Goal: Task Accomplishment & Management: Use online tool/utility

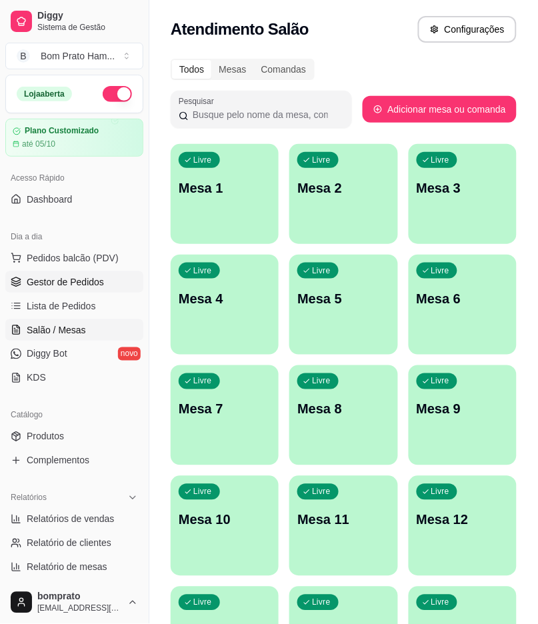
click at [107, 281] on link "Gestor de Pedidos" at bounding box center [74, 281] width 138 height 21
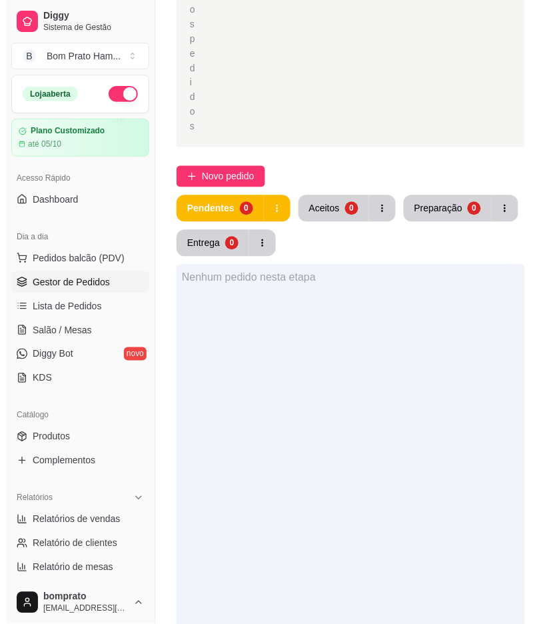
scroll to position [296, 0]
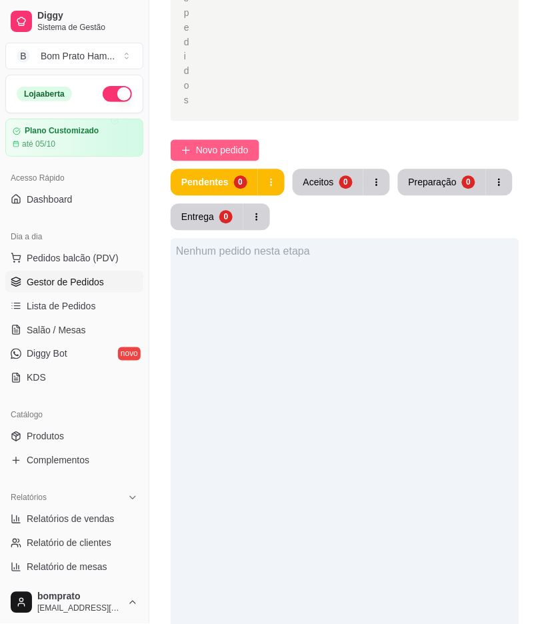
click at [243, 143] on span "Novo pedido" at bounding box center [222, 150] width 53 height 15
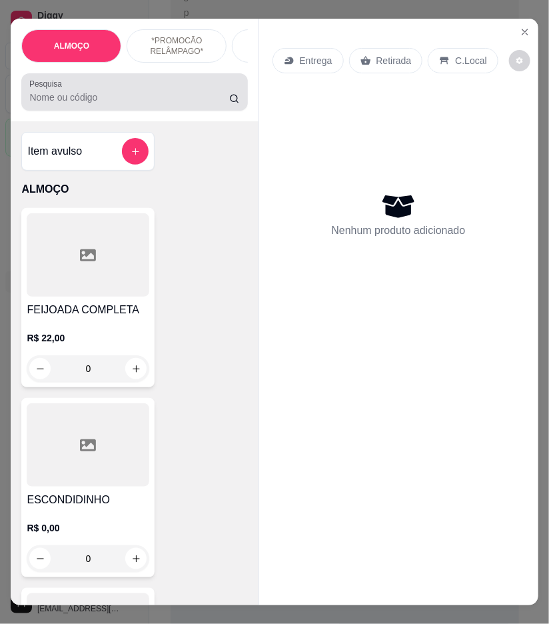
click at [140, 95] on div at bounding box center [134, 92] width 210 height 27
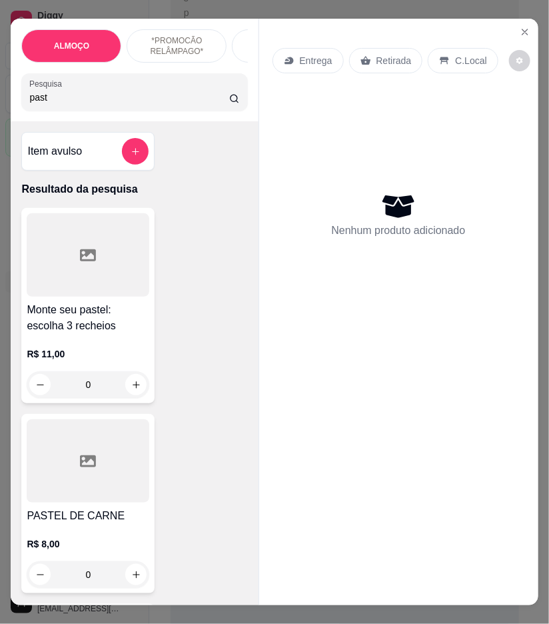
type input "past"
click at [121, 319] on h4 "Monte seu pastel: escolha 3 recheios" at bounding box center [88, 318] width 123 height 32
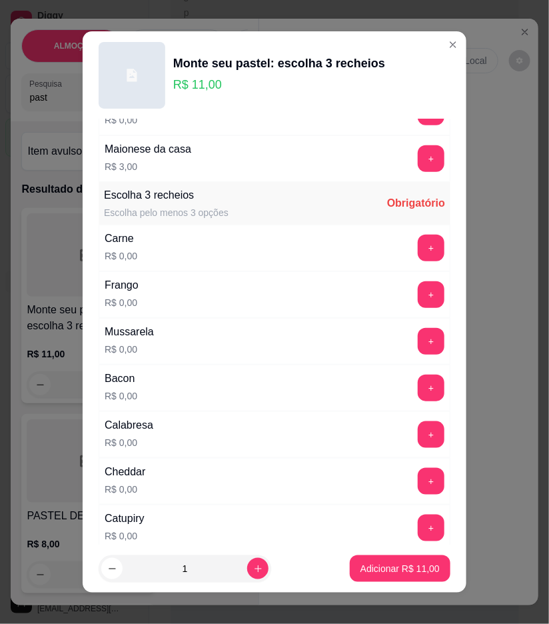
scroll to position [222, 0]
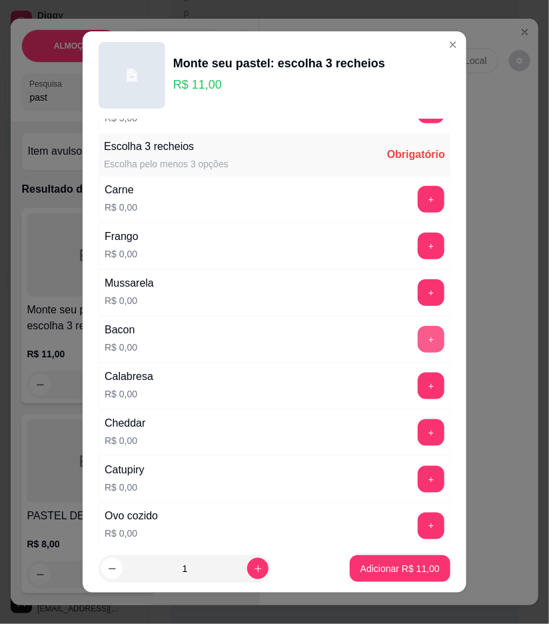
click at [418, 337] on button "+" at bounding box center [431, 339] width 27 height 27
click at [418, 387] on button "+" at bounding box center [431, 386] width 27 height 27
click at [416, 282] on div "+" at bounding box center [431, 292] width 37 height 27
click at [418, 293] on button "+" at bounding box center [431, 292] width 27 height 27
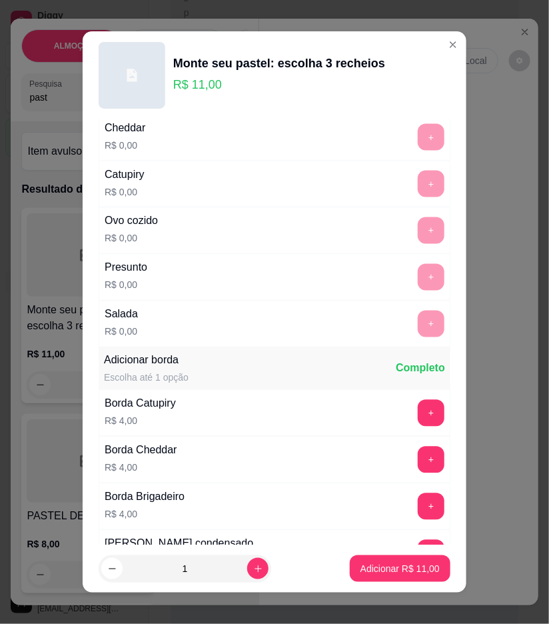
scroll to position [518, 0]
click at [418, 413] on button "+" at bounding box center [431, 412] width 27 height 27
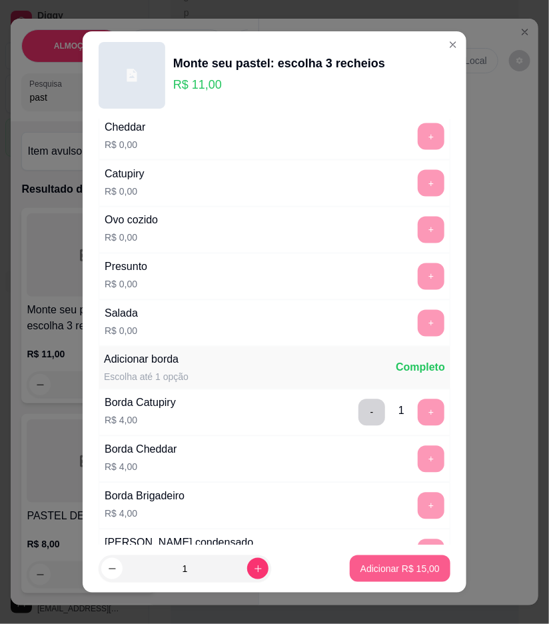
click at [390, 564] on p "Adicionar R$ 15,00" at bounding box center [400, 568] width 79 height 13
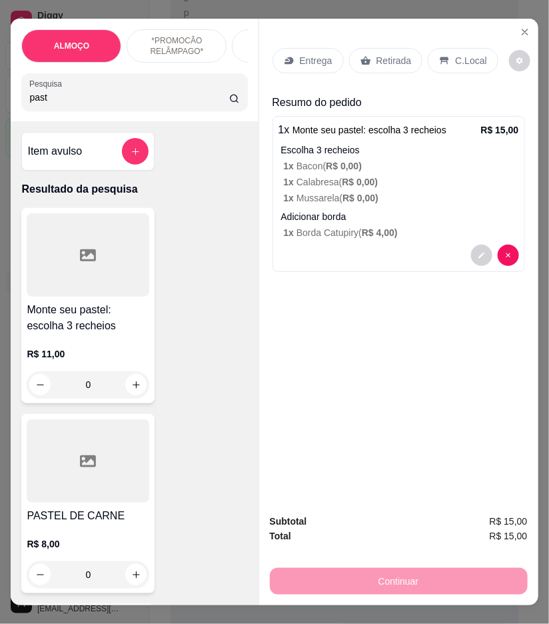
click at [115, 283] on div at bounding box center [88, 254] width 123 height 83
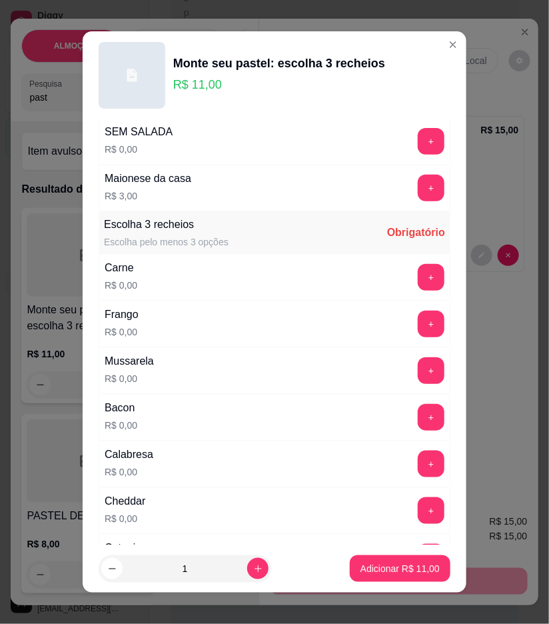
scroll to position [148, 0]
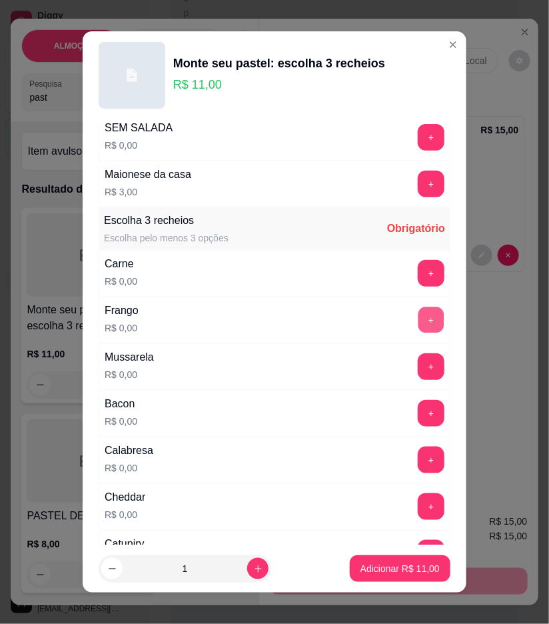
click at [419, 317] on button "+" at bounding box center [432, 320] width 26 height 26
click at [419, 459] on button "+" at bounding box center [432, 460] width 26 height 26
click at [418, 372] on button "+" at bounding box center [431, 366] width 27 height 27
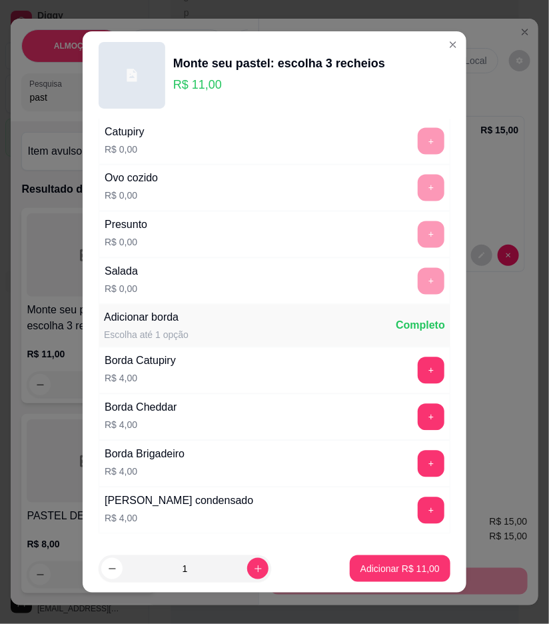
scroll to position [592, 0]
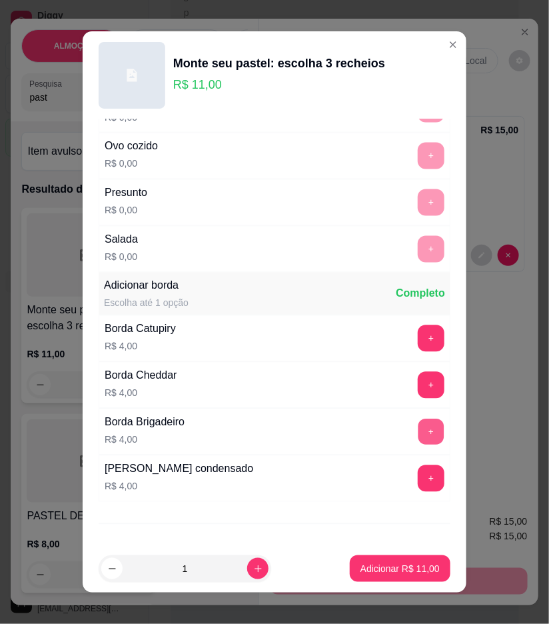
click at [419, 434] on button "+" at bounding box center [432, 432] width 26 height 26
click at [401, 549] on footer "1 Adicionar R$ 15,00" at bounding box center [275, 569] width 384 height 48
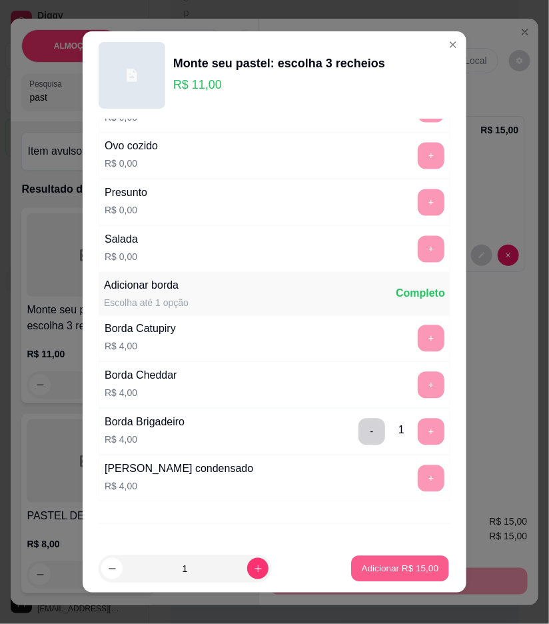
click at [400, 563] on p "Adicionar R$ 15,00" at bounding box center [400, 569] width 77 height 13
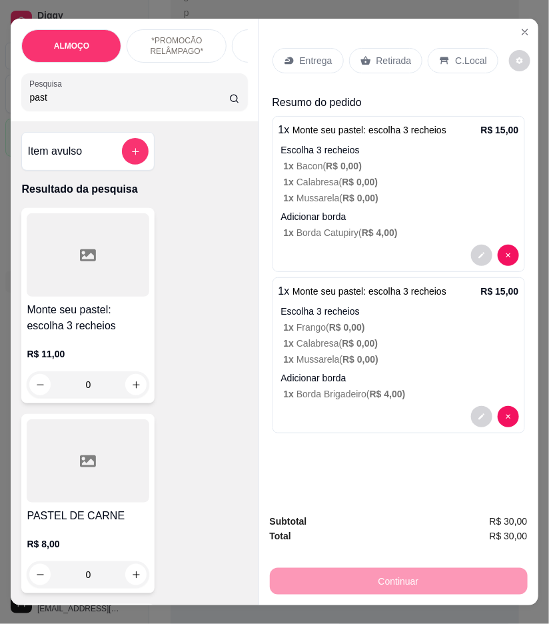
click at [309, 57] on p "Entrega" at bounding box center [316, 60] width 33 height 13
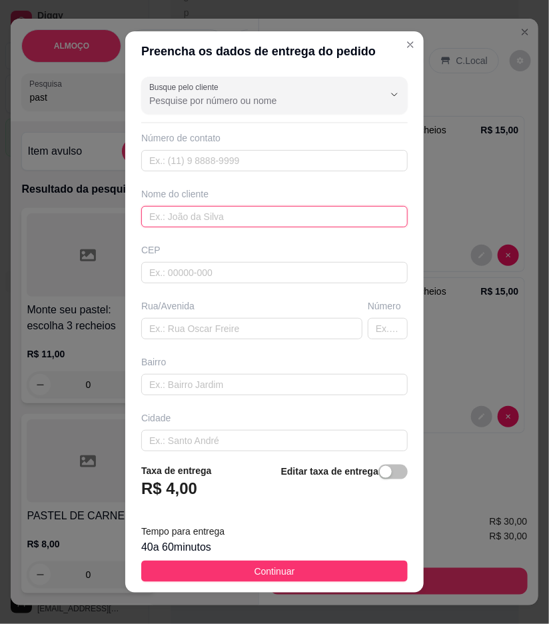
paste input "Vítor"
type input "Vítor"
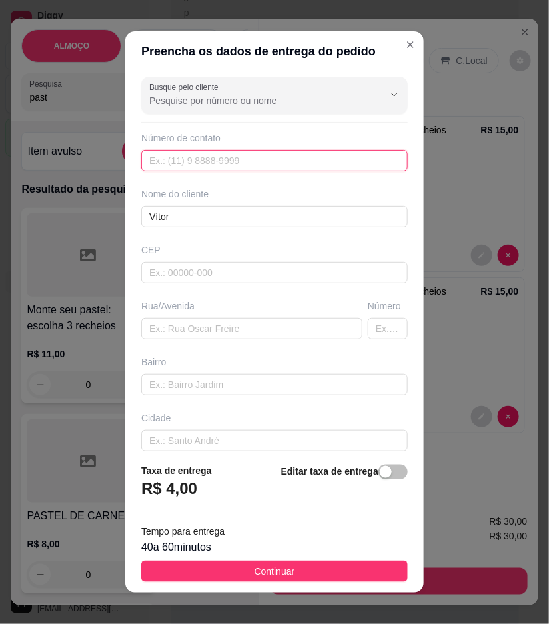
click at [312, 161] on input "text" at bounding box center [274, 160] width 267 height 21
paste input "[PHONE_NUMBER]"
type input "[PHONE_NUMBER]"
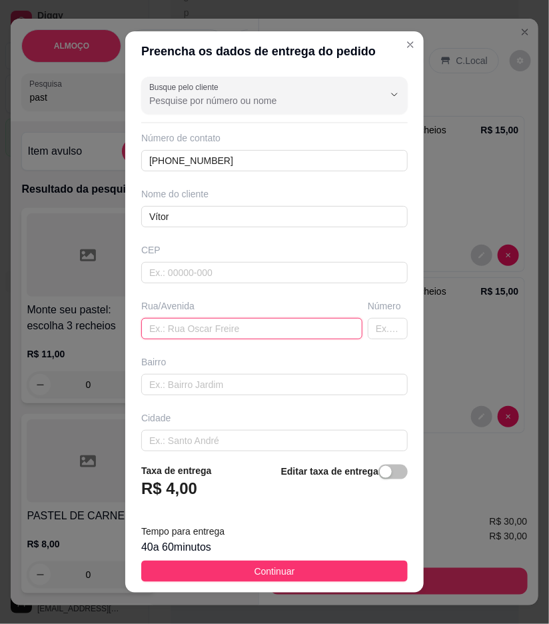
paste input "Rua 2 no lavar jato de guga"
type input "Rua 2 no lavar jato de guga"
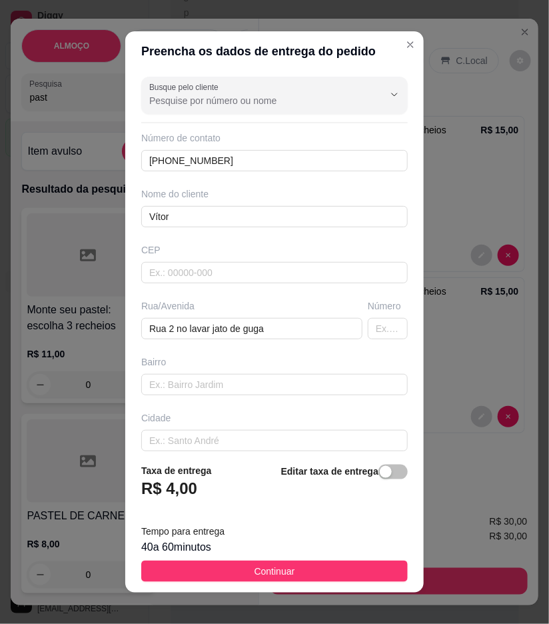
scroll to position [68, 0]
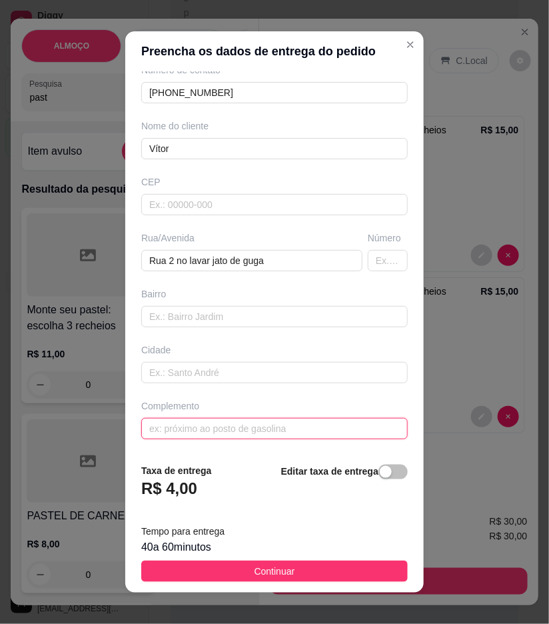
paste input "vila da cohab"
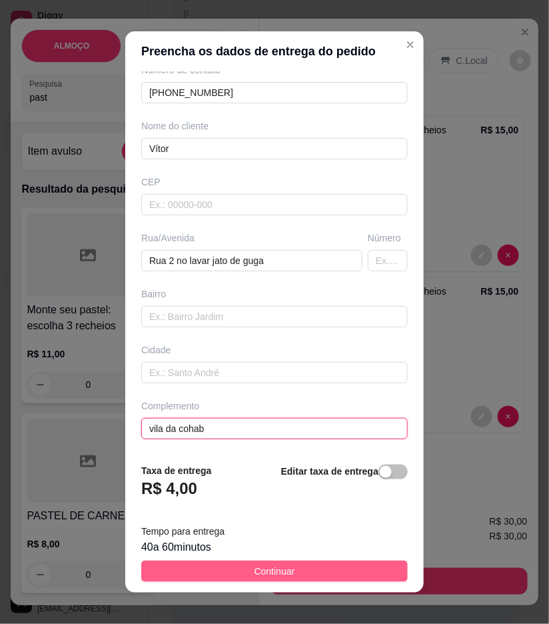
type input "vila da cohab"
click at [369, 569] on button "Continuar" at bounding box center [274, 571] width 267 height 21
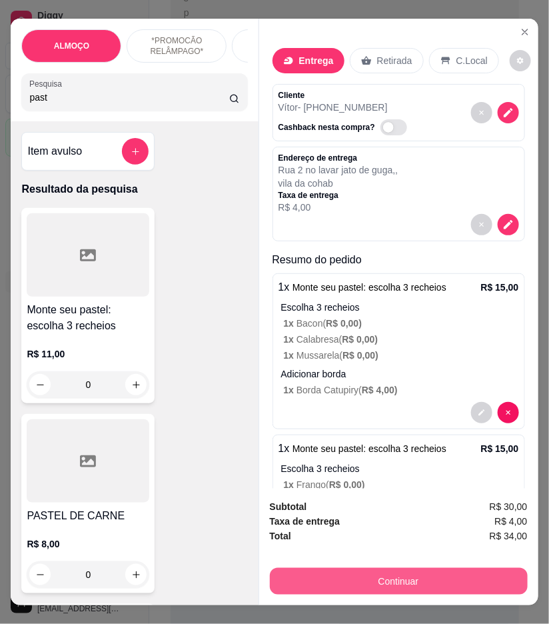
click at [448, 568] on button "Continuar" at bounding box center [399, 581] width 258 height 27
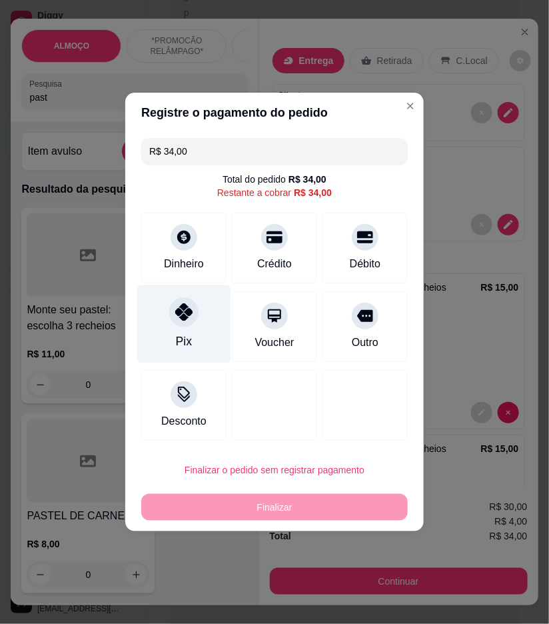
click at [183, 329] on div "Pix" at bounding box center [184, 324] width 94 height 78
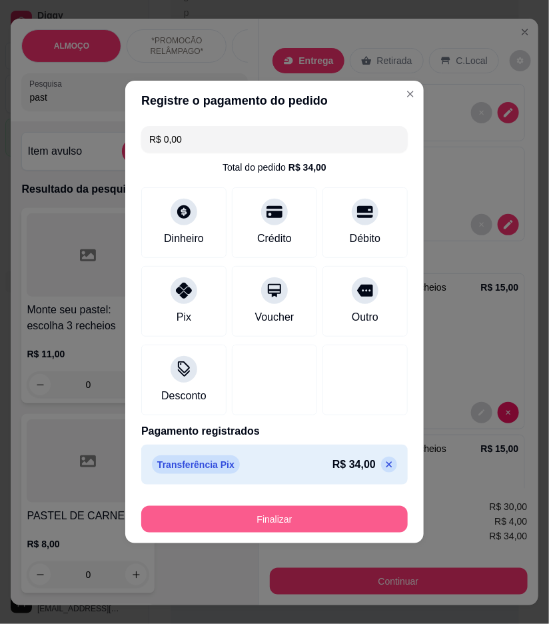
click at [294, 511] on button "Finalizar" at bounding box center [274, 519] width 267 height 27
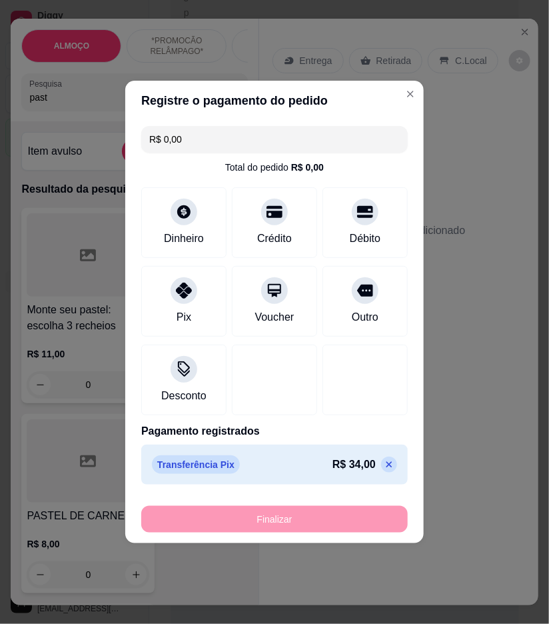
type input "-R$ 34,00"
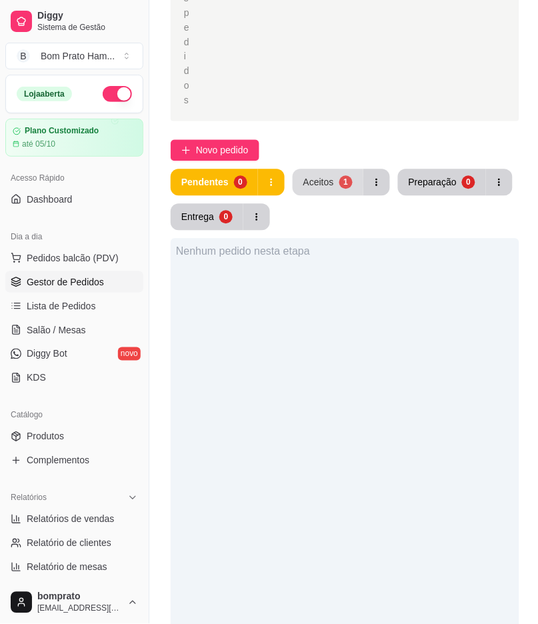
click at [328, 176] on div "Aceitos" at bounding box center [318, 182] width 31 height 13
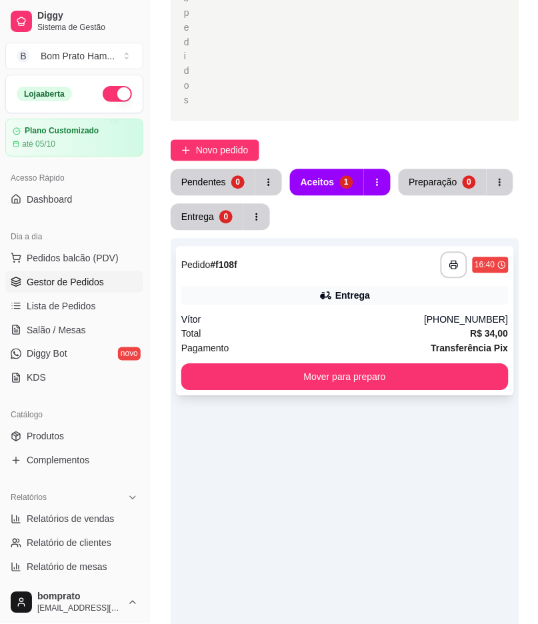
click at [353, 327] on div "Total R$ 34,00" at bounding box center [344, 334] width 327 height 15
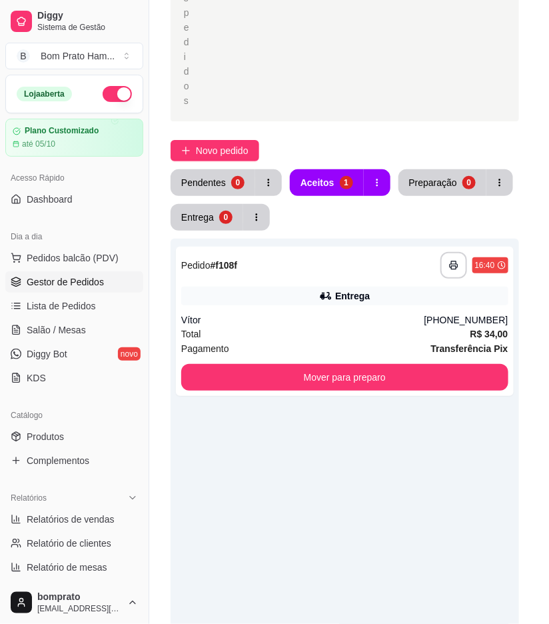
click at [397, 58] on button "Imprimir" at bounding box center [416, 64] width 58 height 27
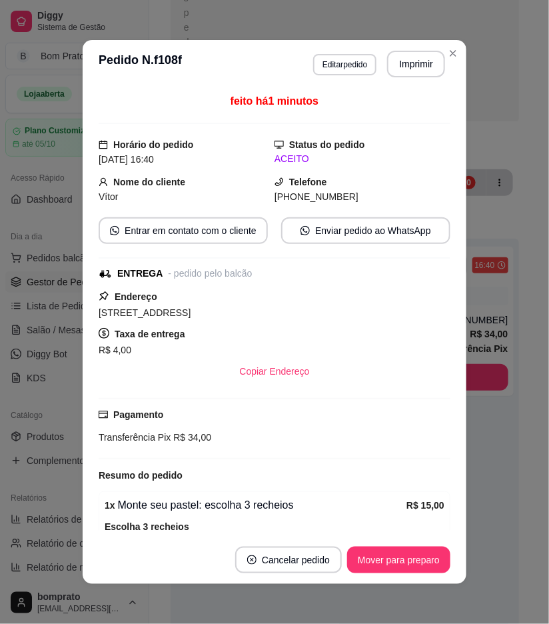
click at [422, 552] on button "Mover para preparo" at bounding box center [398, 560] width 103 height 27
